Goal: Task Accomplishment & Management: Manage account settings

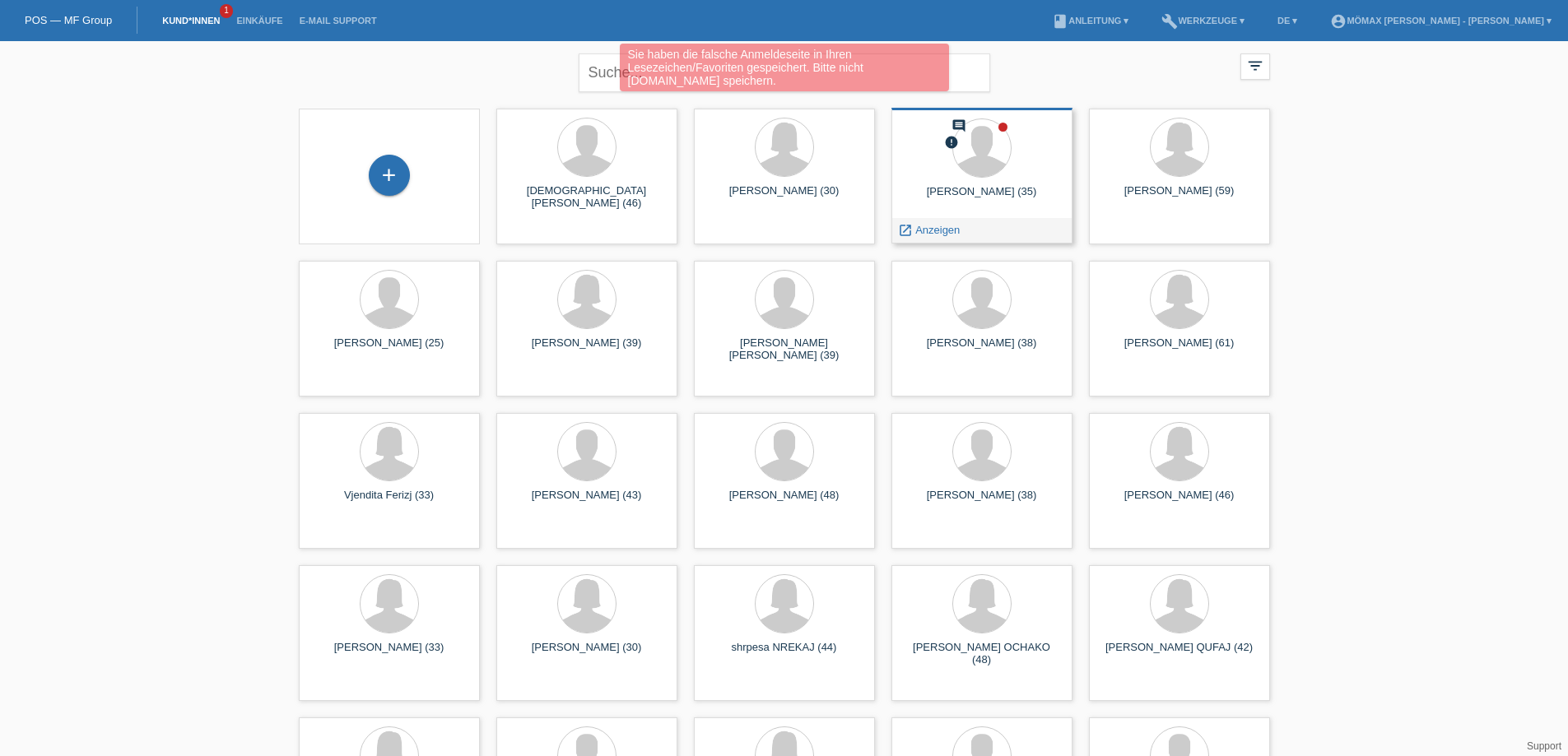
click at [988, 224] on div "launch Anzeigen" at bounding box center [982, 230] width 179 height 25
click at [979, 240] on div "launch Anzeigen" at bounding box center [982, 230] width 179 height 25
click at [927, 228] on span "Anzeigen" at bounding box center [937, 230] width 44 height 12
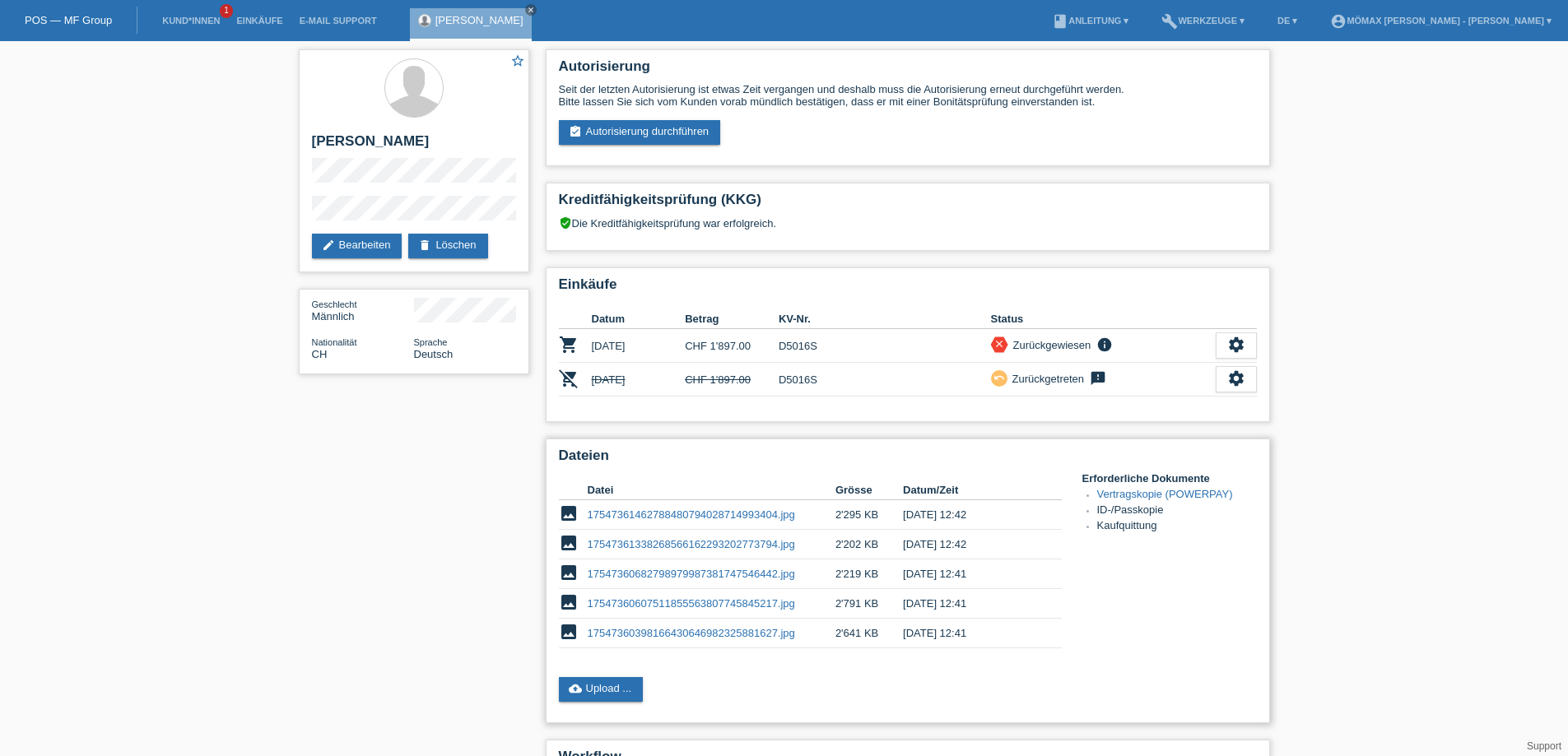
click at [685, 511] on link "17547361462788480794028714993404.jpg" at bounding box center [691, 513] width 208 height 12
click at [742, 543] on link "17547361338268566162293202773794.jpg" at bounding box center [691, 544] width 208 height 12
click at [716, 570] on link "17547360682798979987381747546442.jpg" at bounding box center [691, 573] width 208 height 12
click at [713, 604] on link "17547360607511855563807745845217.jpg" at bounding box center [691, 603] width 208 height 12
click at [753, 630] on link "17547360398166430646982325881627.jpg" at bounding box center [691, 632] width 208 height 12
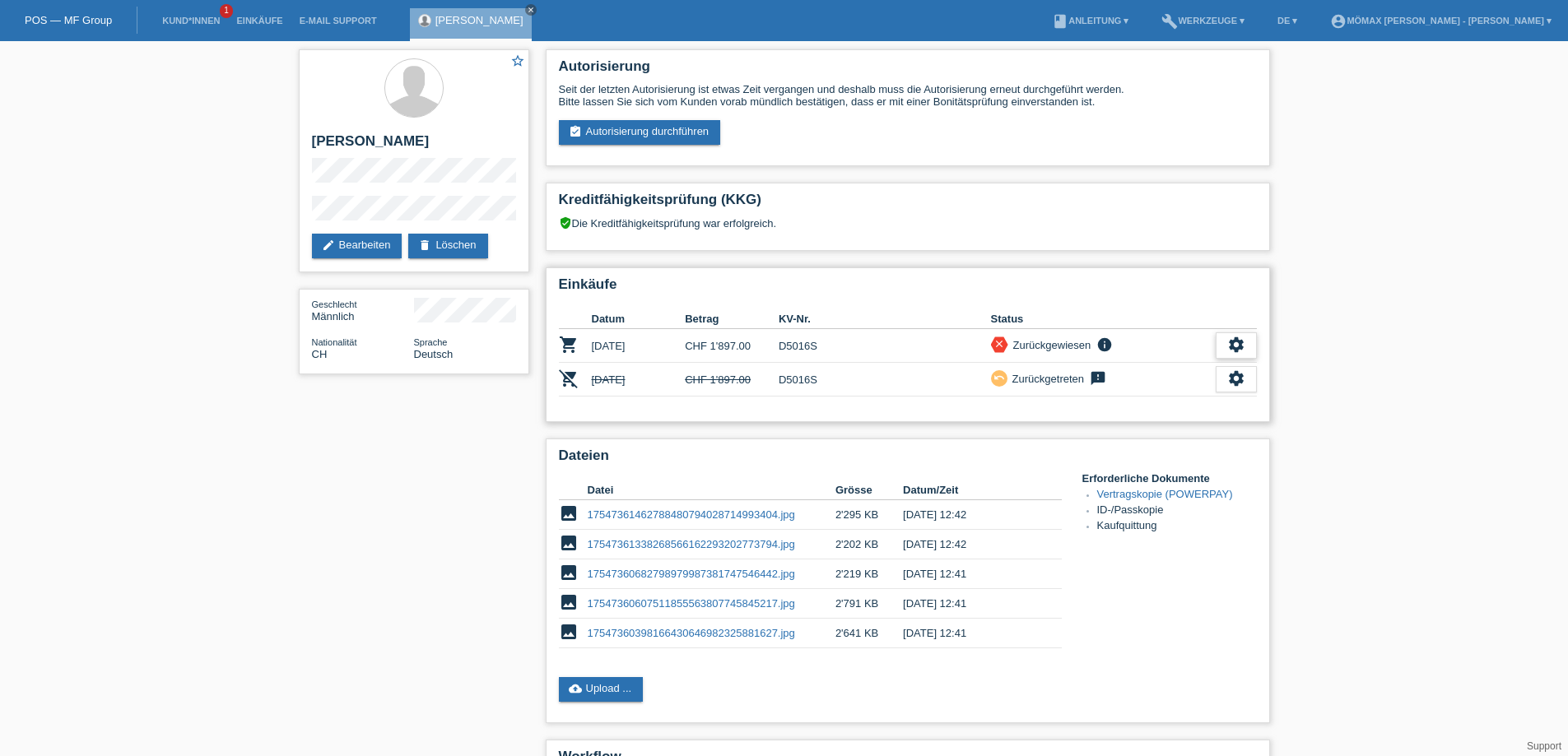
click at [1231, 342] on icon "settings" at bounding box center [1236, 344] width 18 height 18
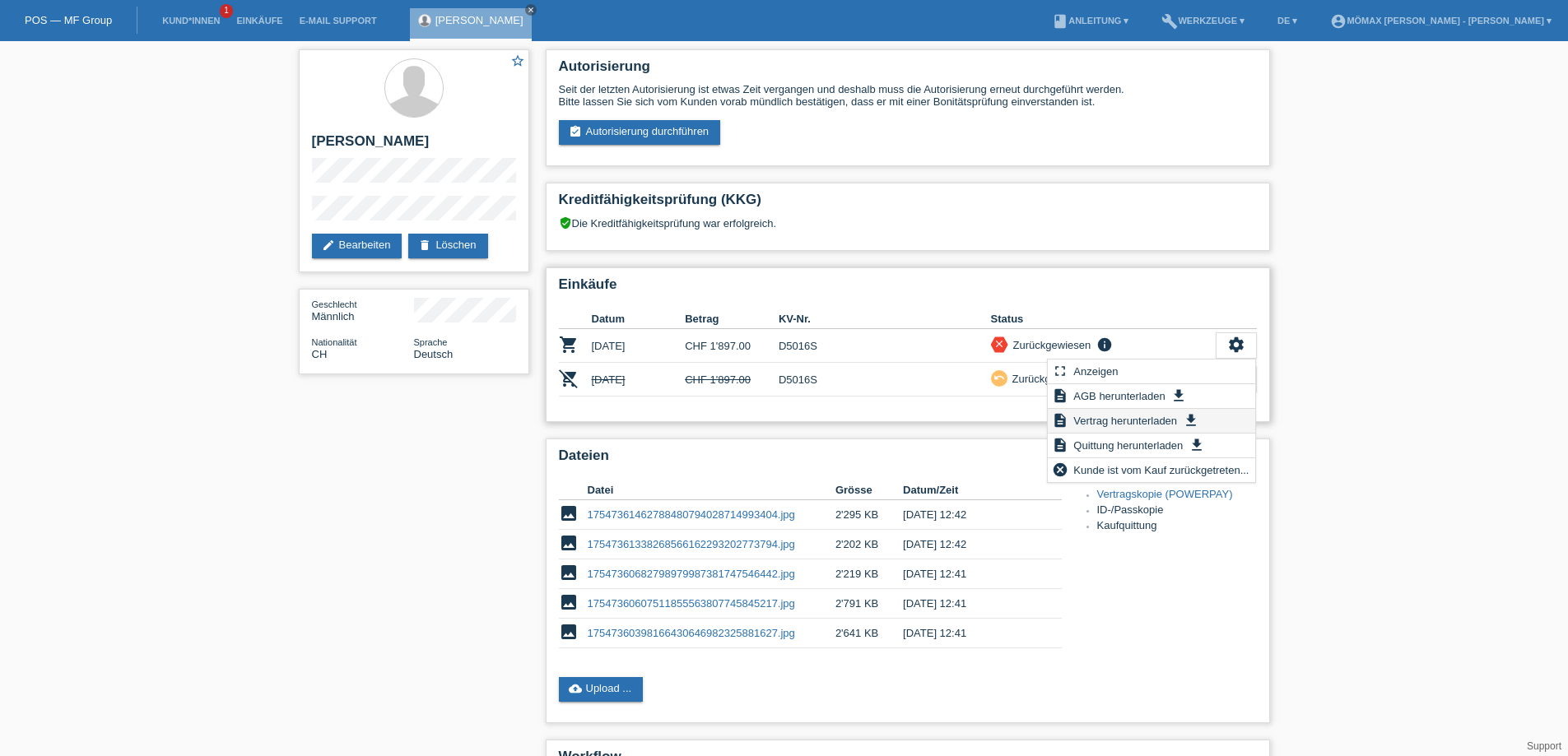
click at [1153, 421] on span "Vertrag herunterladen" at bounding box center [1125, 420] width 108 height 19
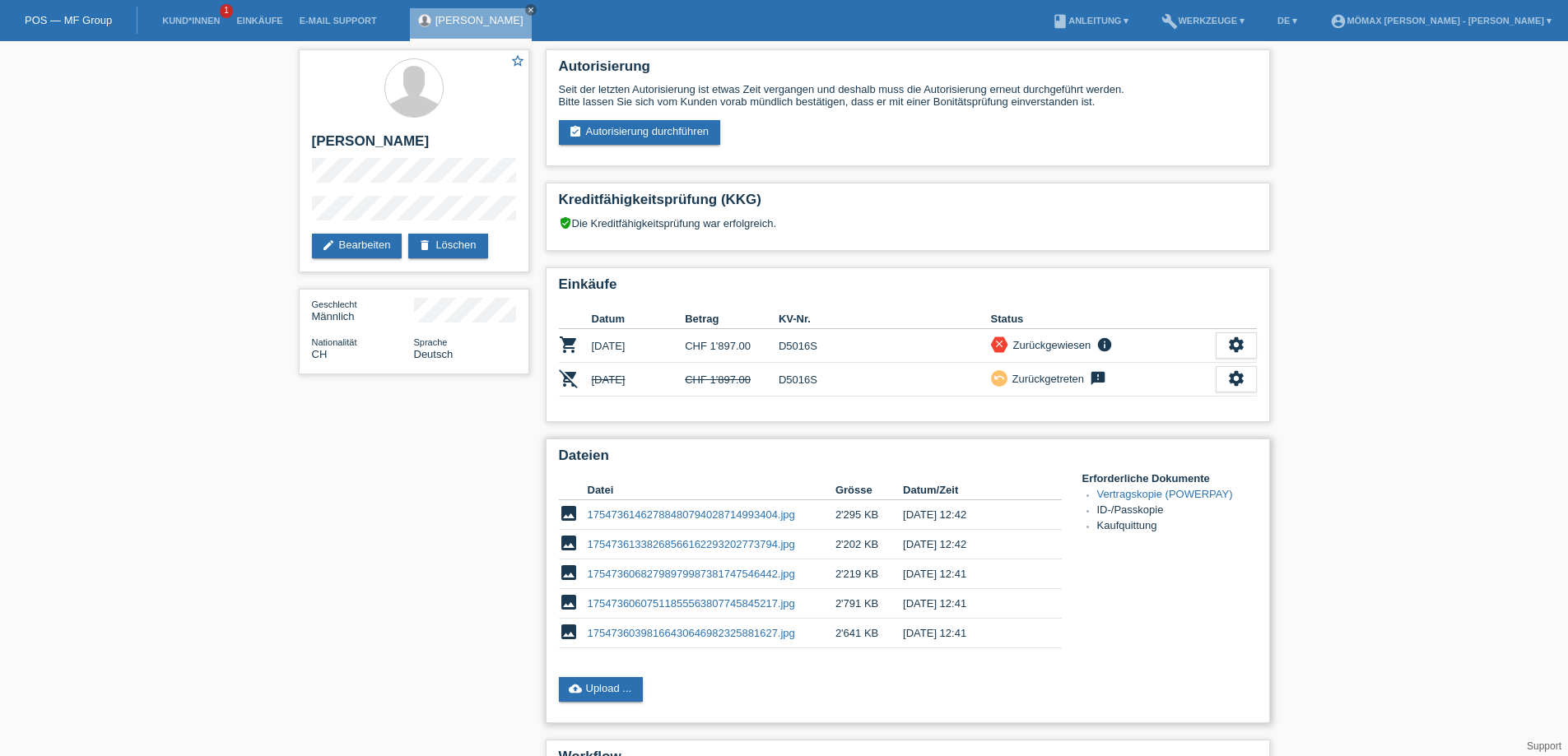
scroll to position [164, 0]
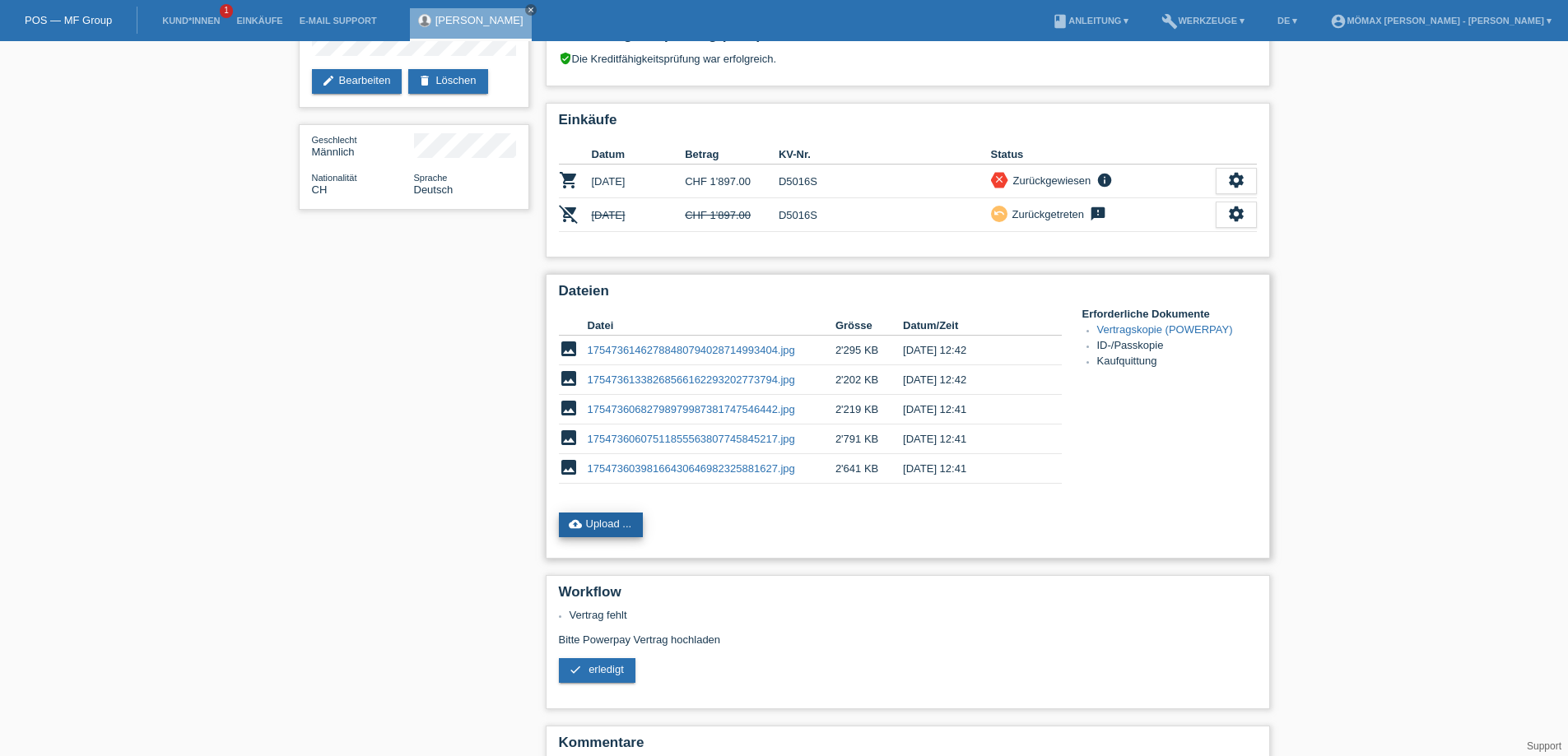
click at [593, 516] on link "cloud_upload Upload ..." at bounding box center [601, 525] width 85 height 25
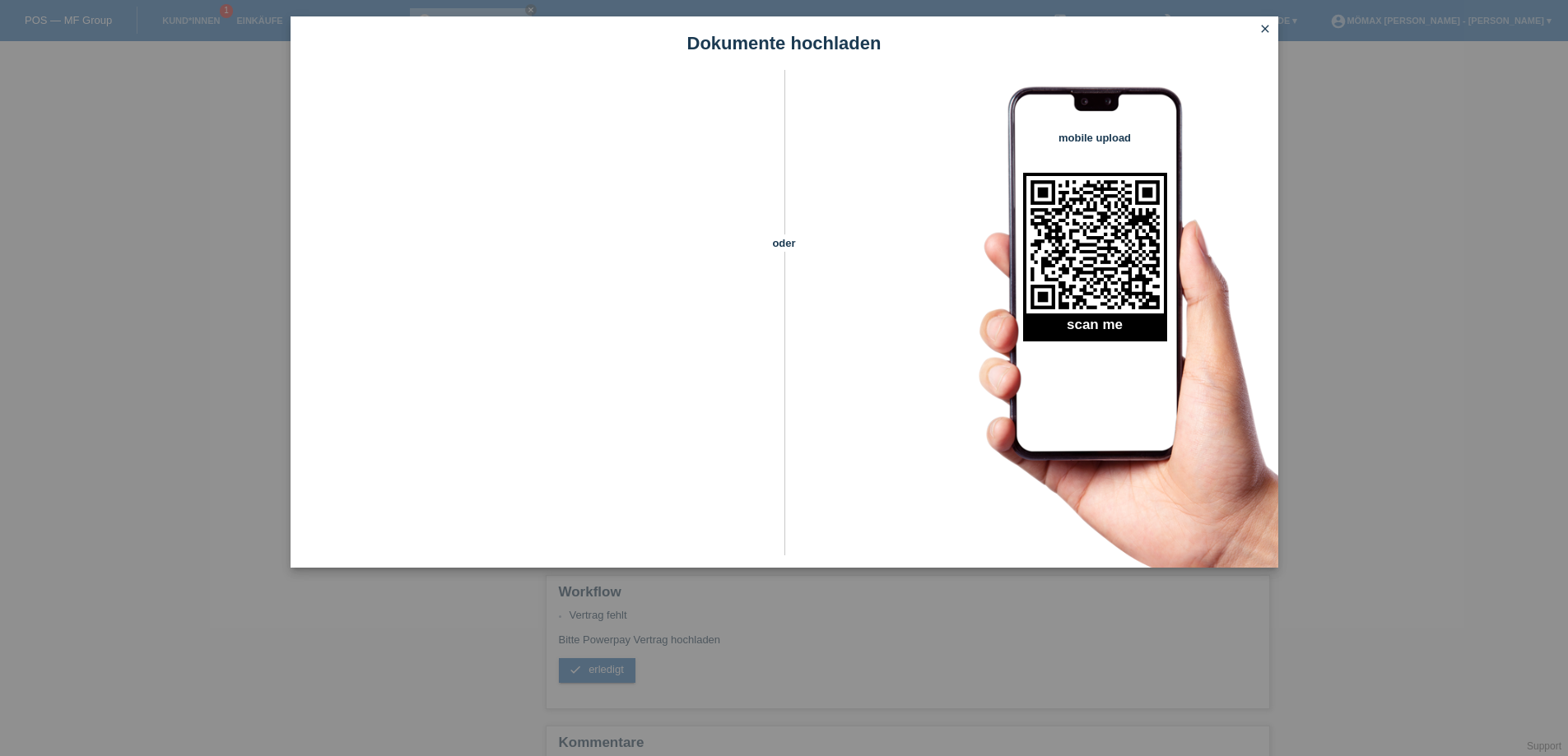
click at [1265, 25] on icon "close" at bounding box center [1265, 28] width 13 height 13
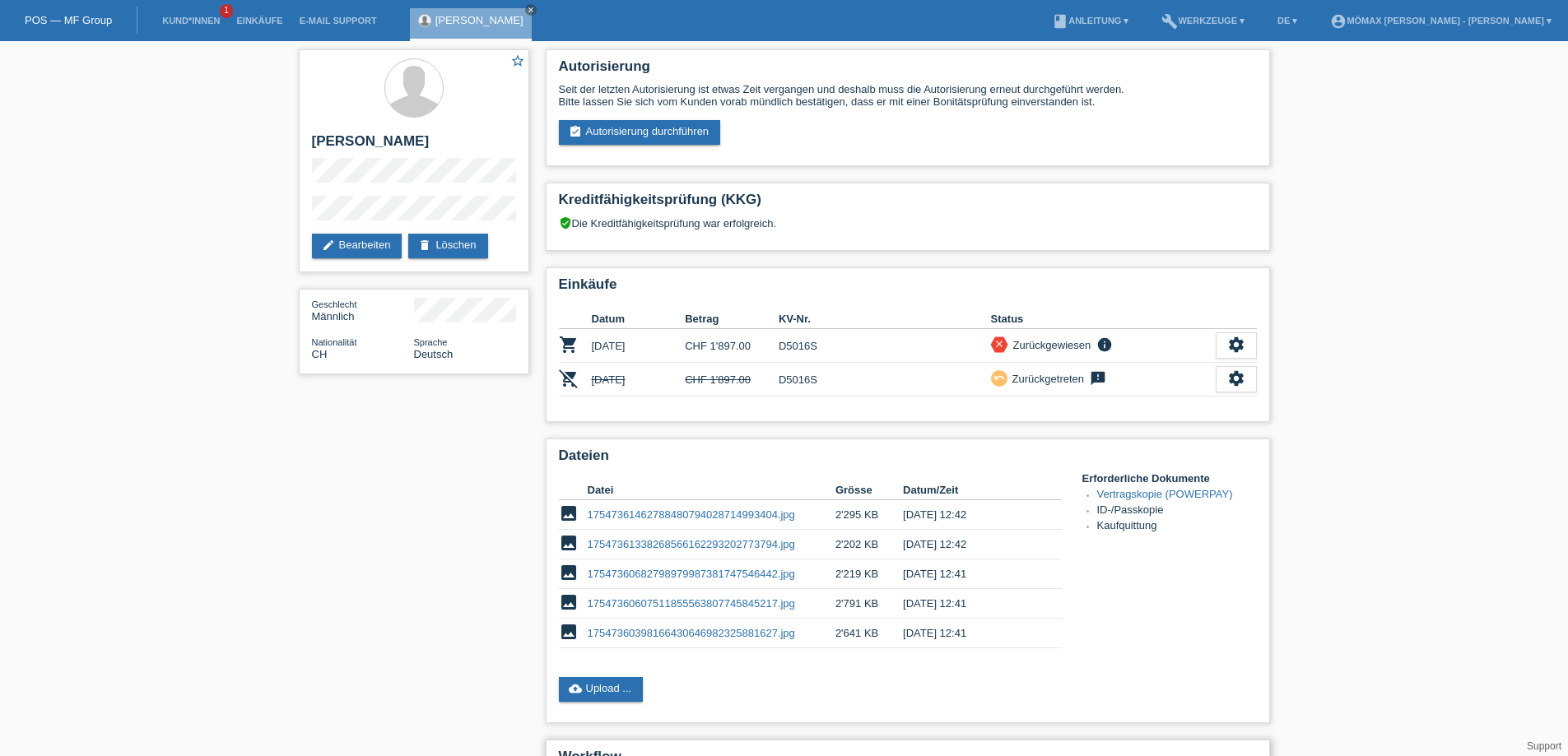
scroll to position [164, 0]
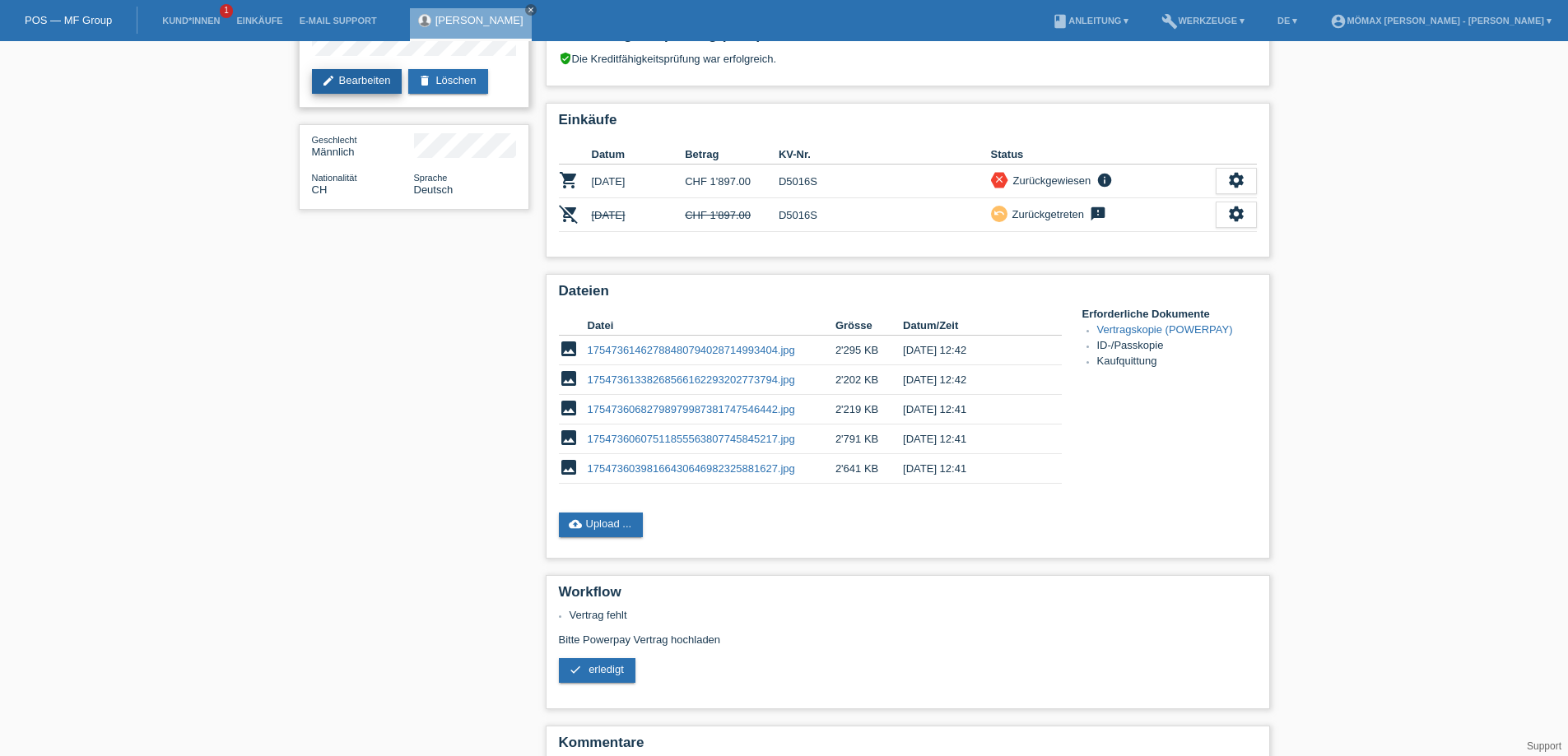
click at [343, 77] on link "edit Bearbeiten" at bounding box center [357, 81] width 90 height 25
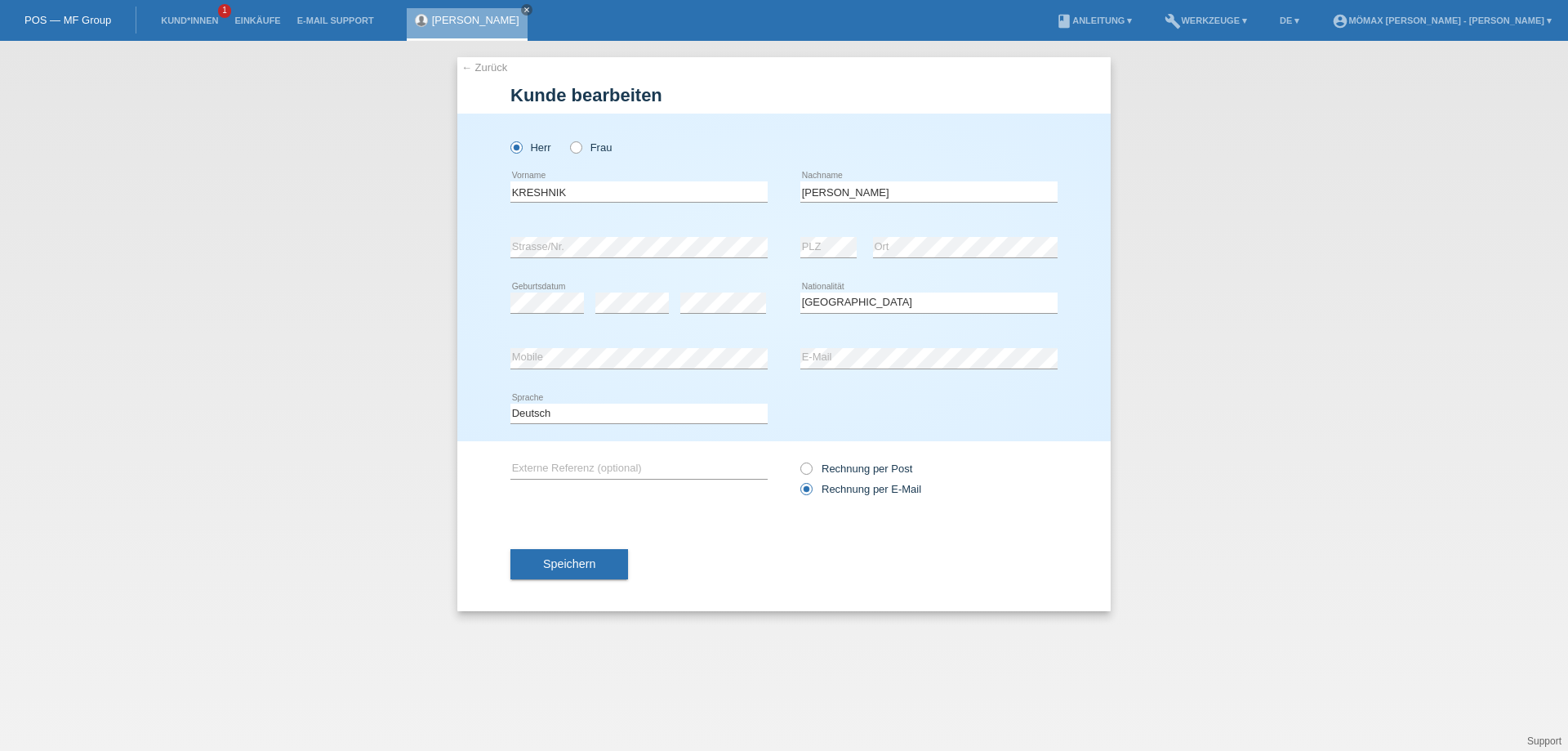
select select "CH"
click at [202, 17] on link "Kund*innen" at bounding box center [189, 20] width 74 height 10
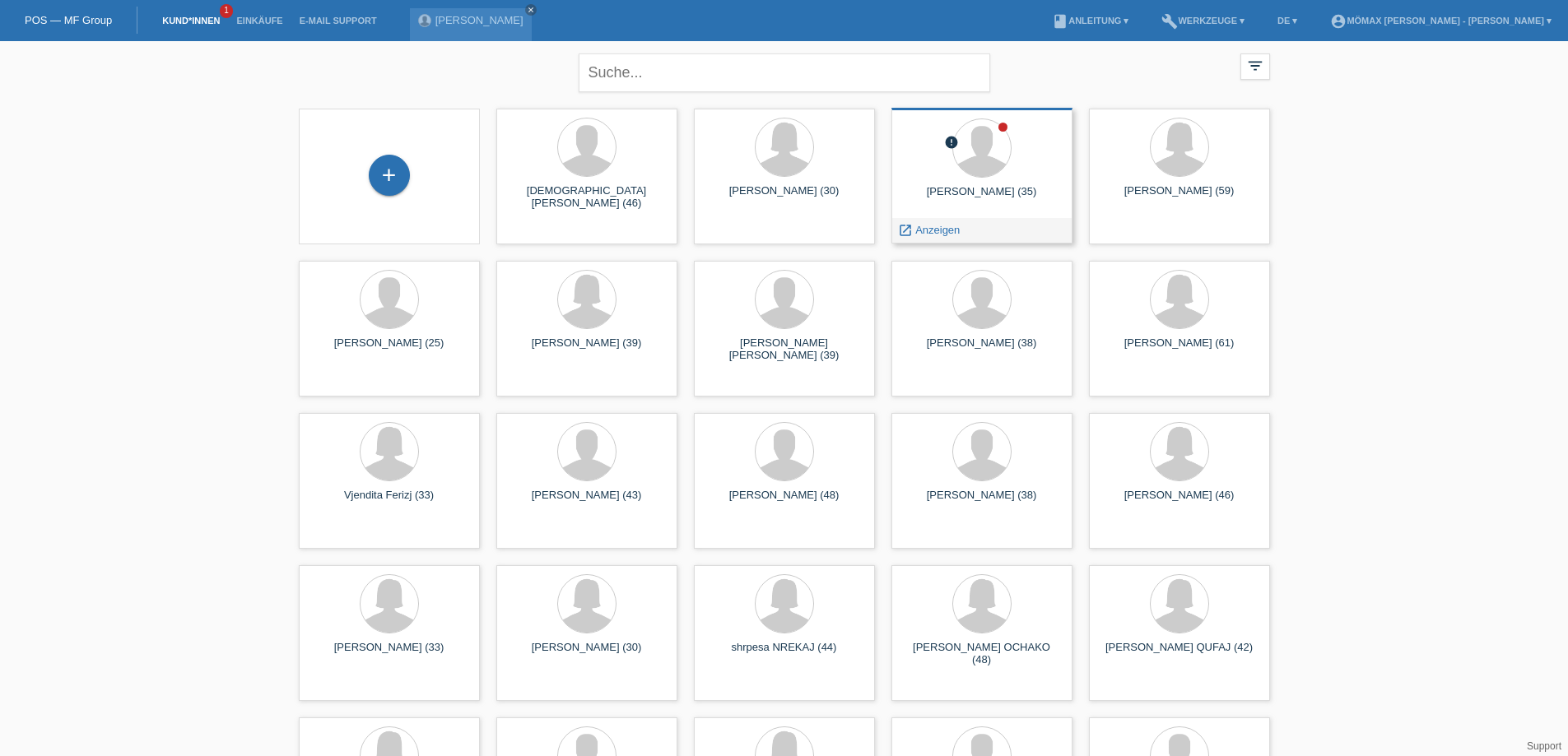
drag, startPoint x: 982, startPoint y: 229, endPoint x: 973, endPoint y: 224, distance: 10.3
click at [981, 229] on div "launch Anzeigen" at bounding box center [982, 230] width 179 height 25
click at [934, 229] on span "Anzeigen" at bounding box center [937, 230] width 44 height 12
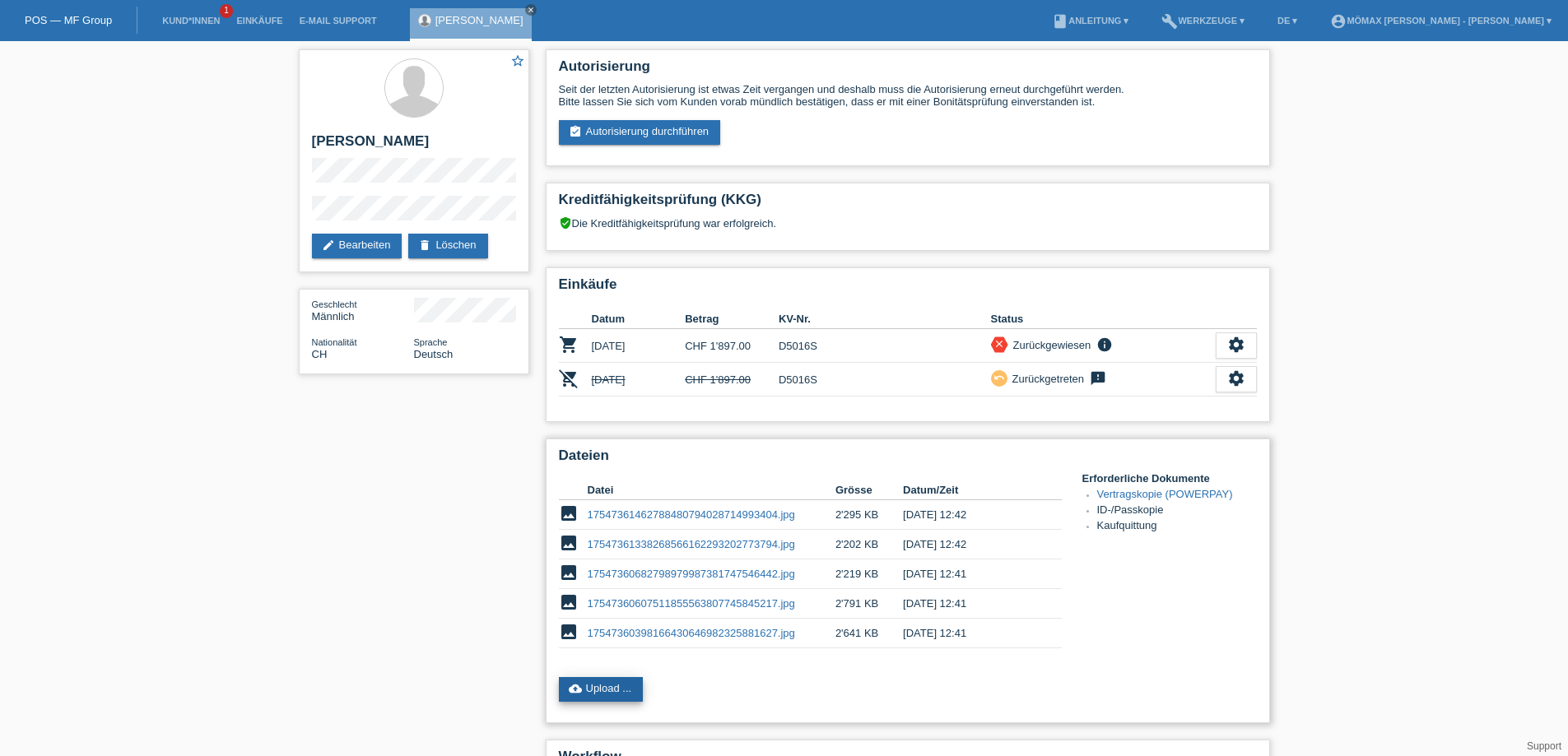
click at [617, 684] on link "cloud_upload Upload ..." at bounding box center [601, 689] width 85 height 25
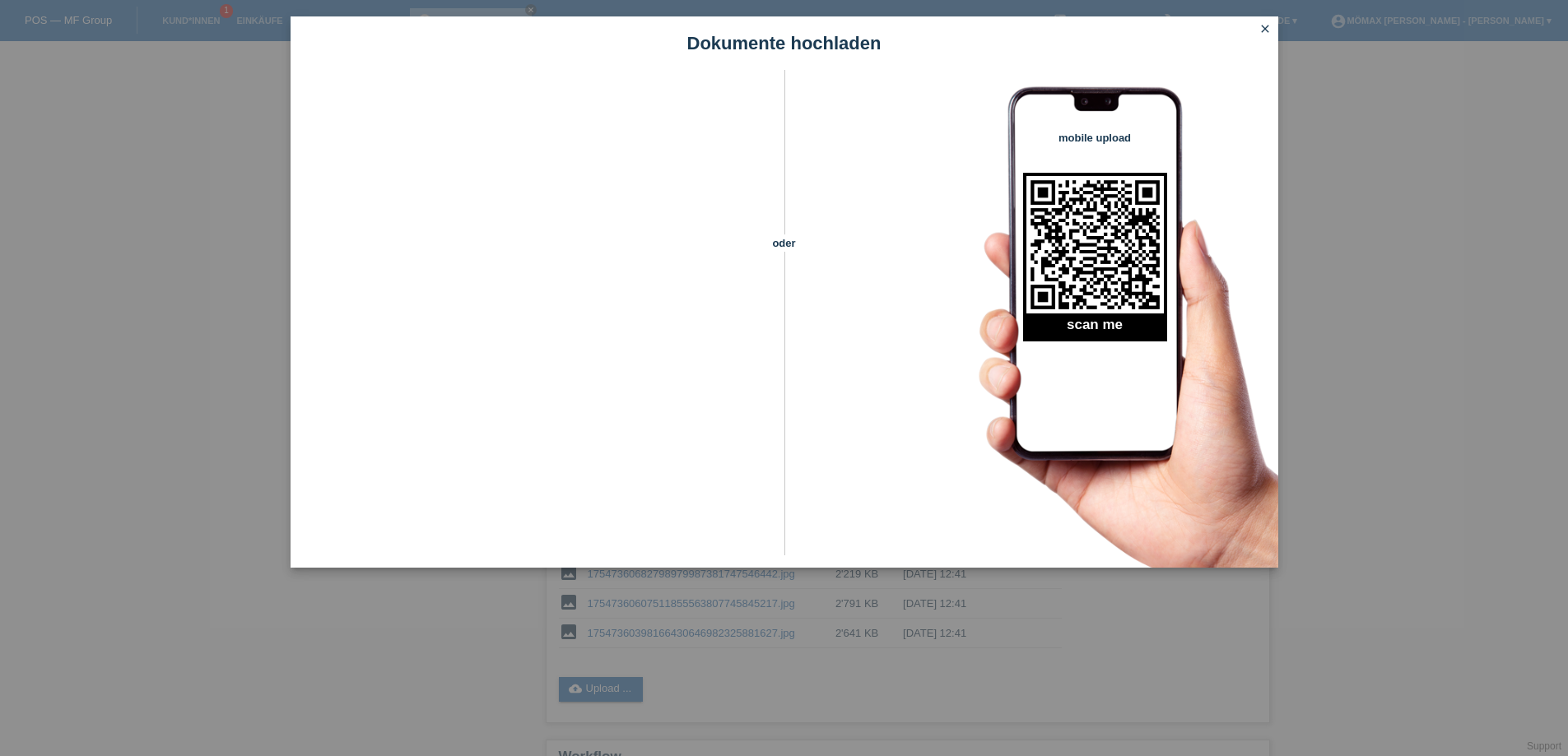
scroll to position [343, 0]
click at [1259, 27] on icon "close" at bounding box center [1265, 28] width 13 height 13
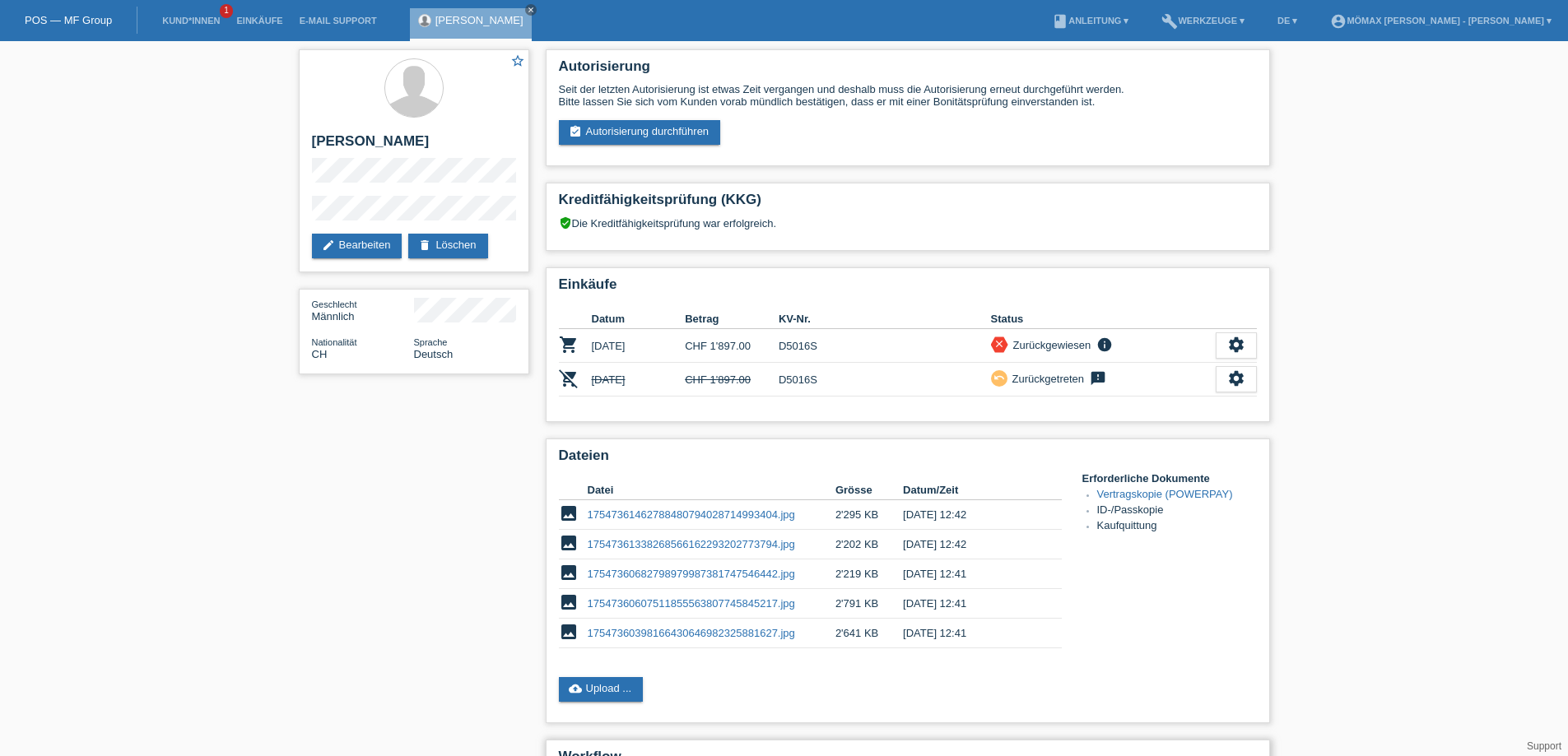
scroll to position [343, 0]
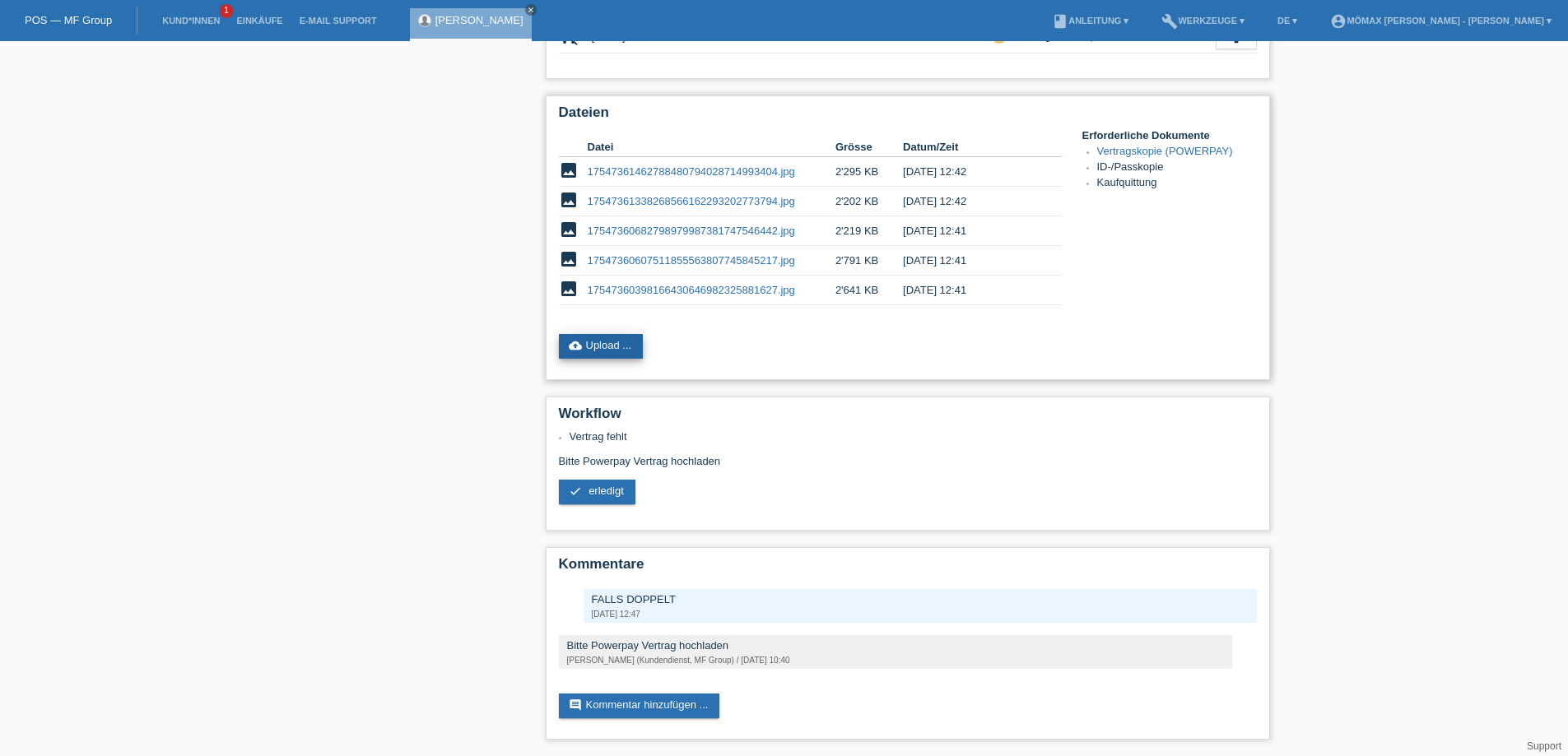
click at [602, 344] on link "cloud_upload Upload ..." at bounding box center [601, 346] width 85 height 25
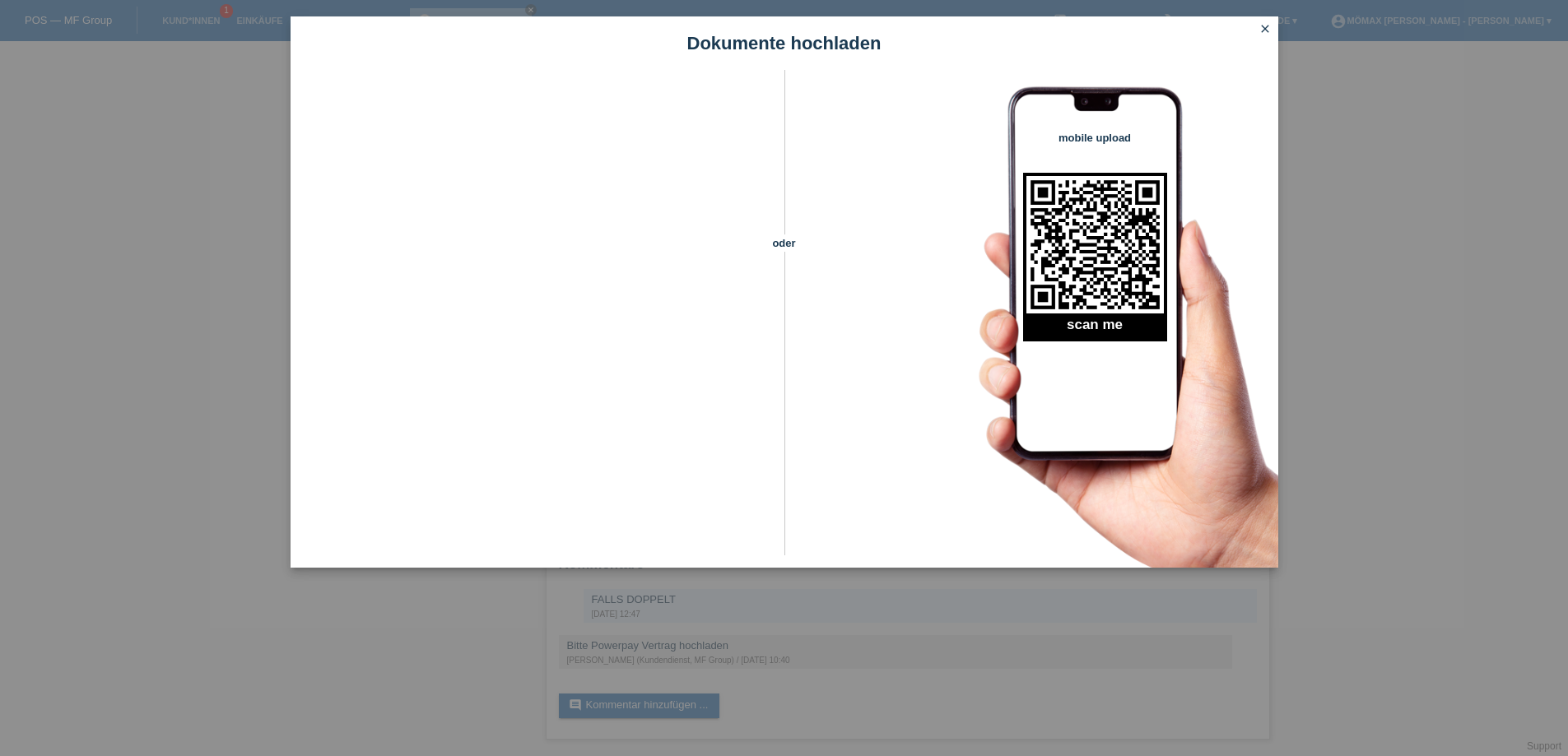
click at [1268, 33] on icon "close" at bounding box center [1265, 28] width 13 height 13
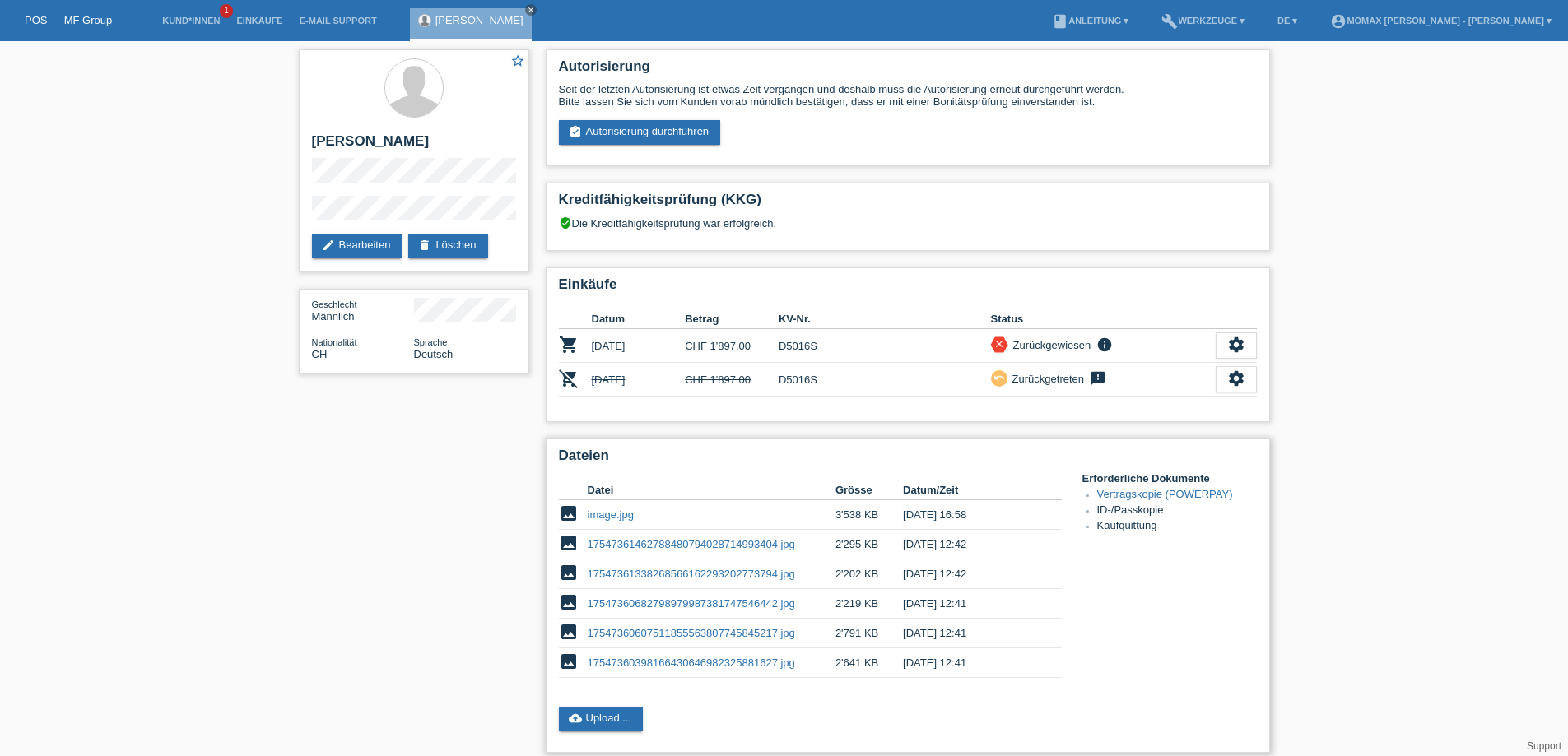
scroll to position [328, 0]
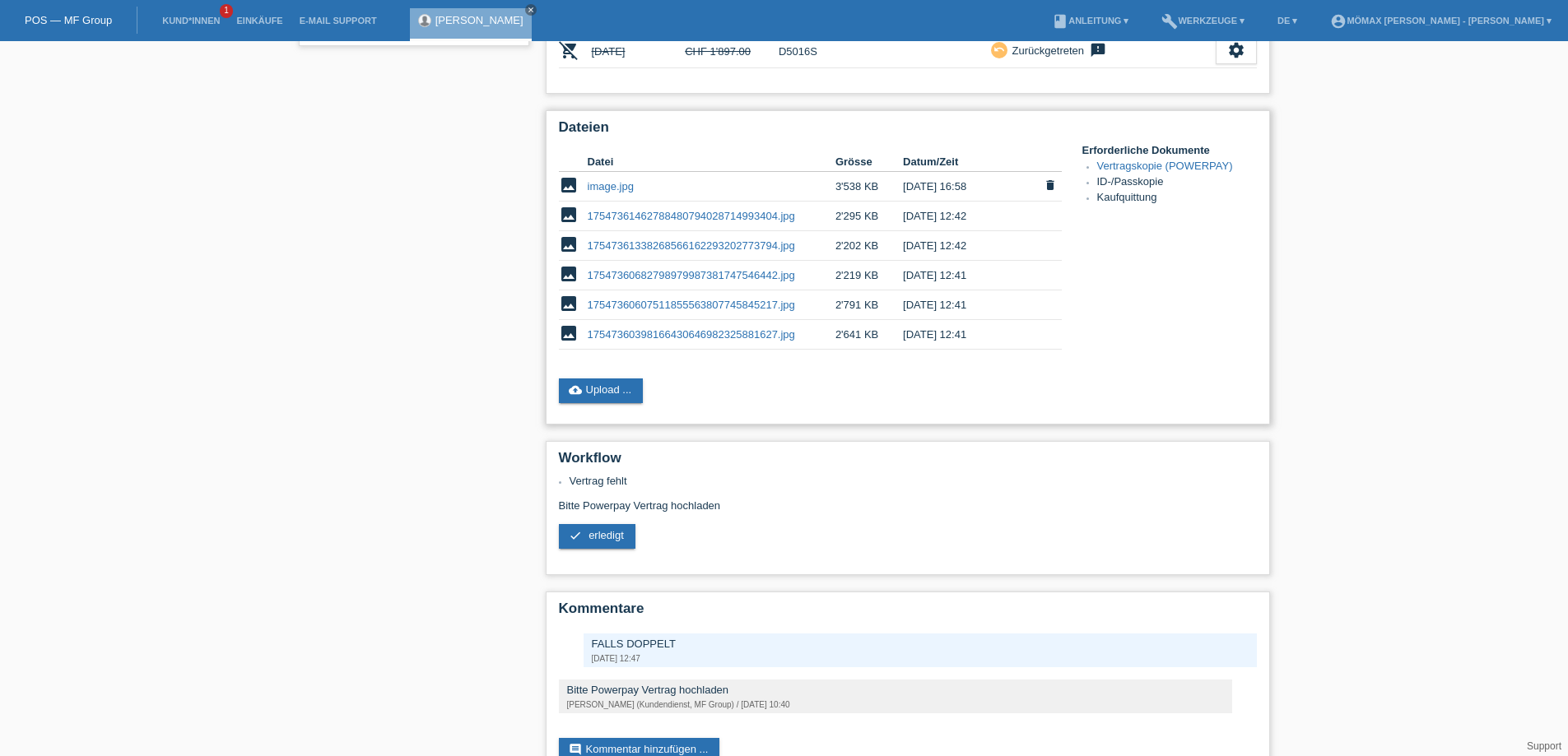
click at [617, 188] on link "image.jpg" at bounding box center [610, 186] width 46 height 12
click at [595, 531] on span "erledigt" at bounding box center [606, 535] width 36 height 12
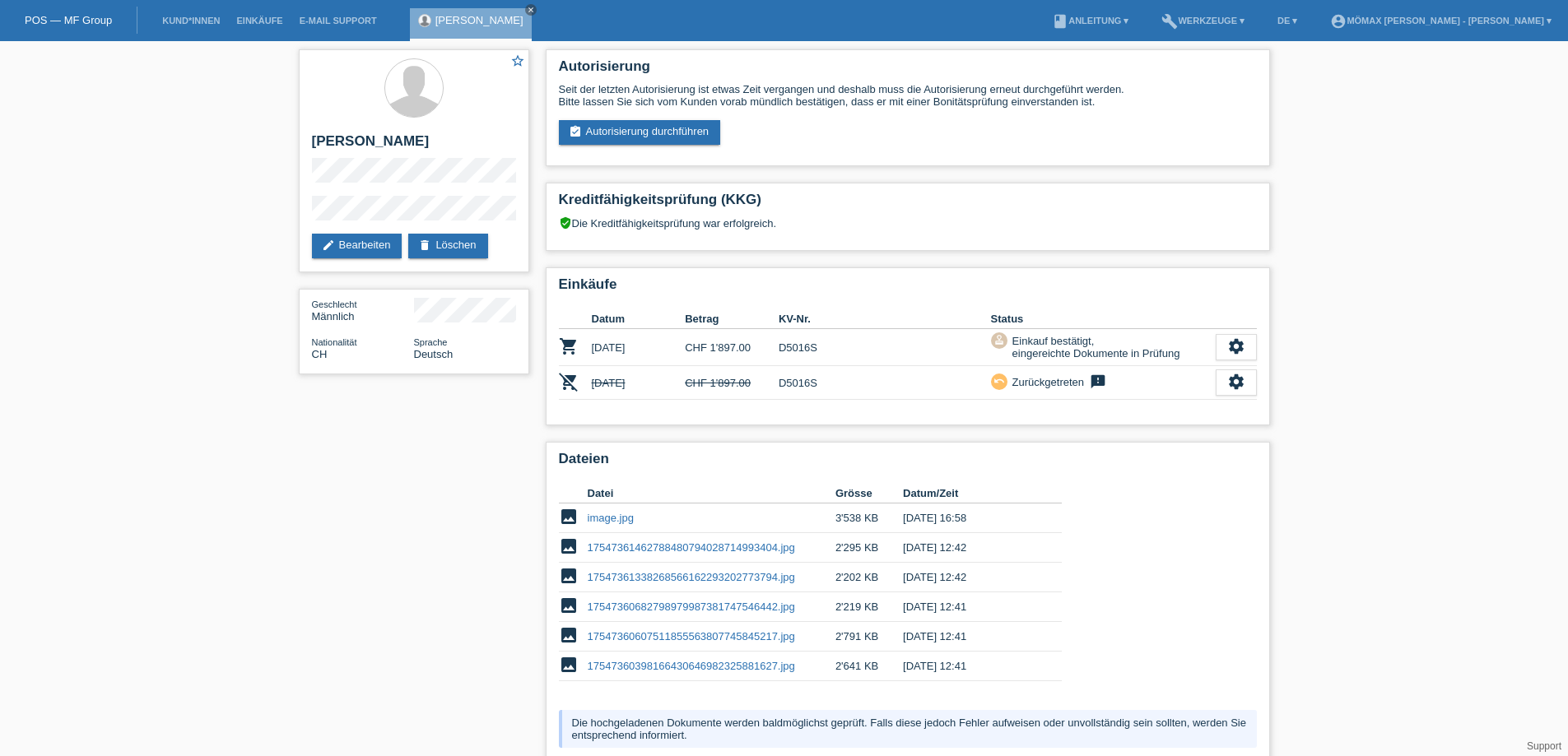
scroll to position [234, 0]
